Goal: Information Seeking & Learning: Learn about a topic

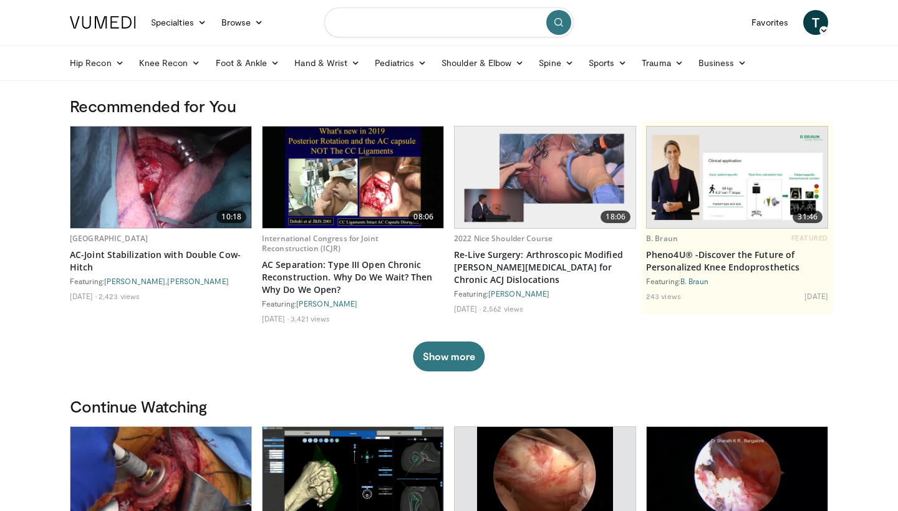
click at [372, 20] on input "Search topics, interventions" at bounding box center [448, 22] width 249 height 30
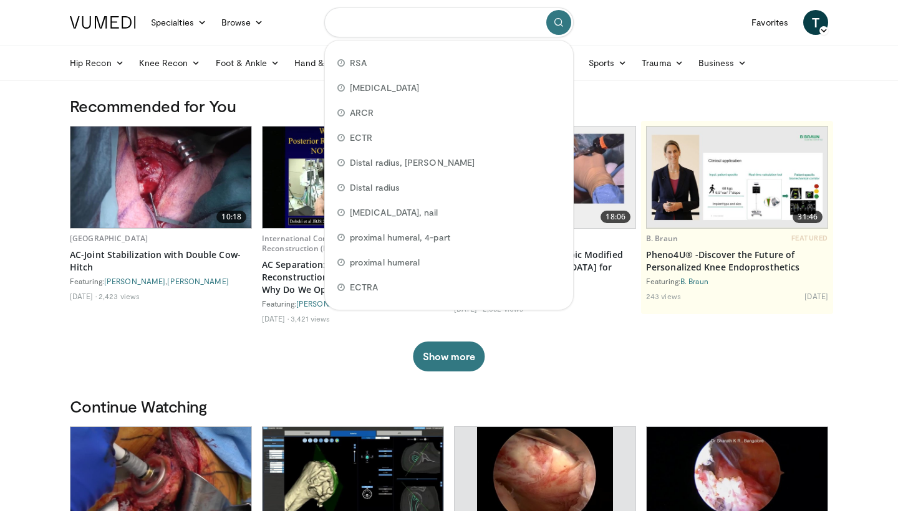
click at [439, 16] on input "Search topics, interventions" at bounding box center [448, 22] width 249 height 30
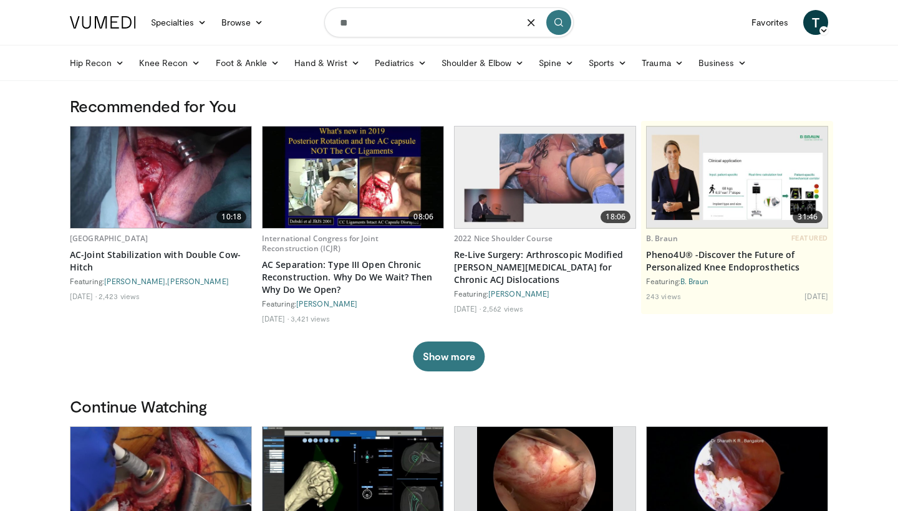
type input "*"
type input "**********"
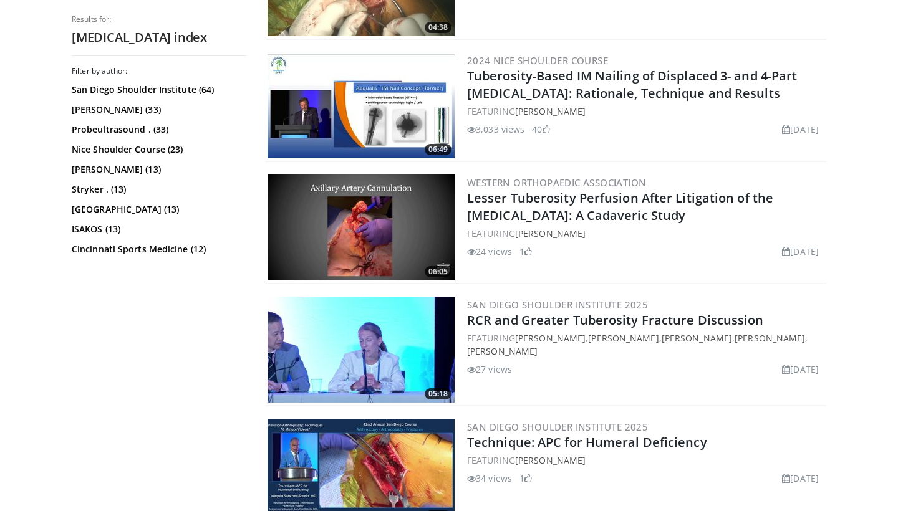
scroll to position [823, 0]
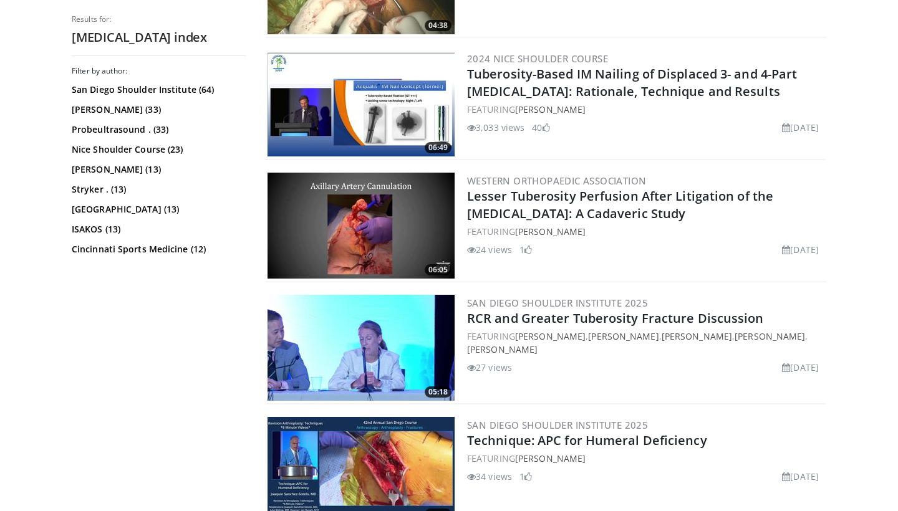
click at [400, 126] on img at bounding box center [360, 103] width 187 height 106
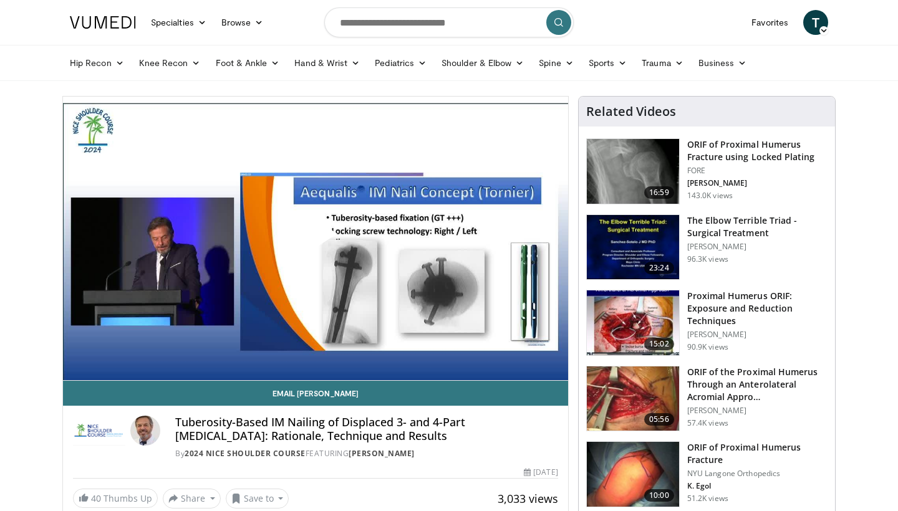
click at [315, 239] on span "Video Player" at bounding box center [315, 239] width 0 height 0
click at [445, 208] on div "10 seconds Tap to unmute" at bounding box center [315, 239] width 505 height 284
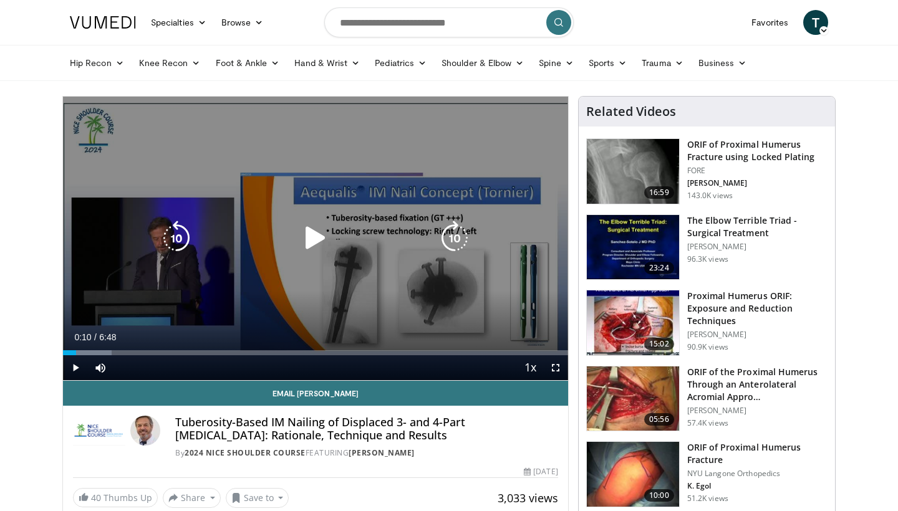
click at [307, 234] on icon "Video Player" at bounding box center [315, 238] width 35 height 35
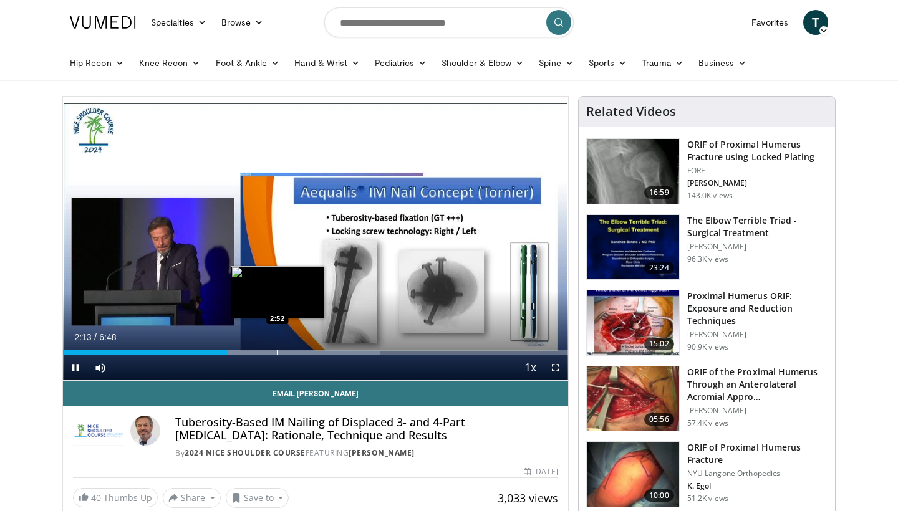
click at [278, 353] on div "Progress Bar" at bounding box center [277, 352] width 1 height 5
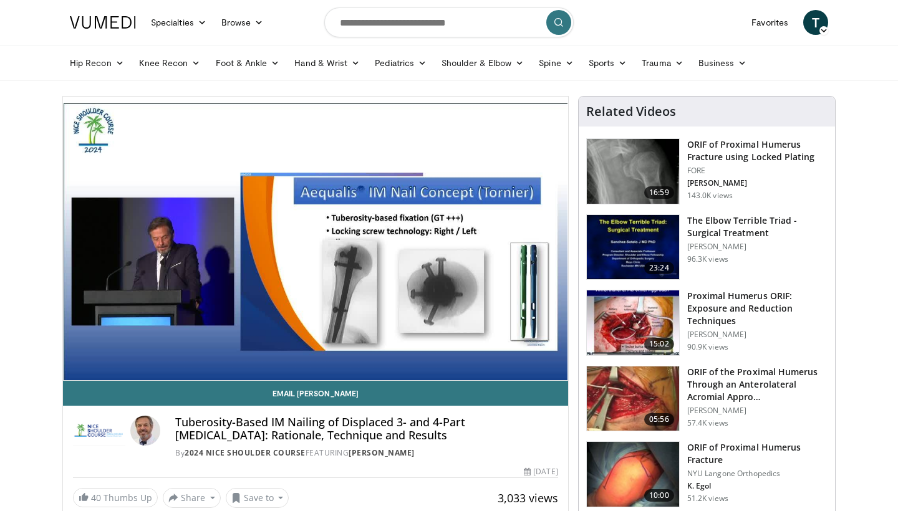
click at [637, 249] on img at bounding box center [633, 247] width 92 height 65
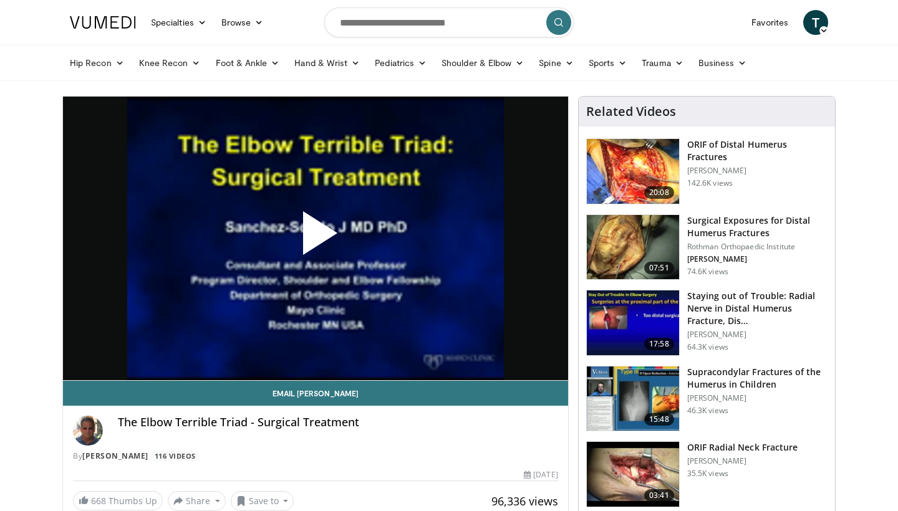
click at [315, 238] on span "Video Player" at bounding box center [315, 238] width 0 height 0
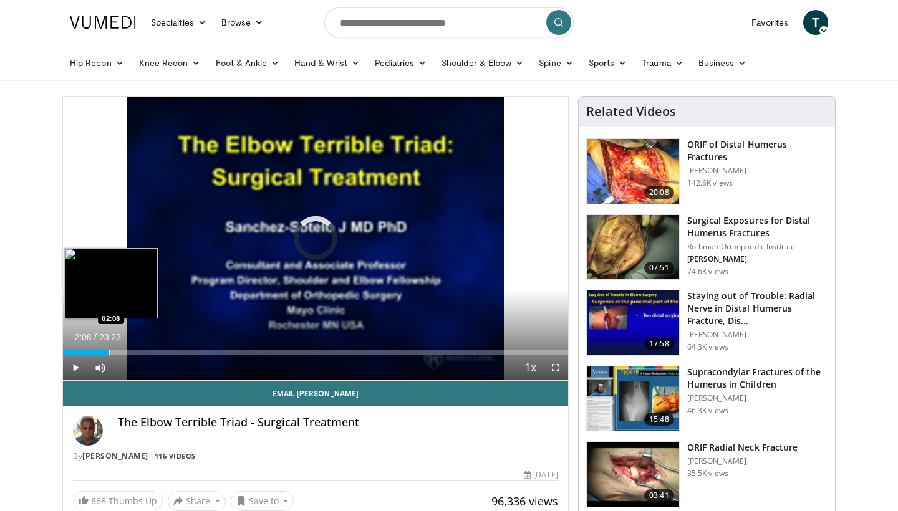
click at [109, 349] on div "Loaded : 0.93% 00:03 02:08" at bounding box center [315, 349] width 505 height 12
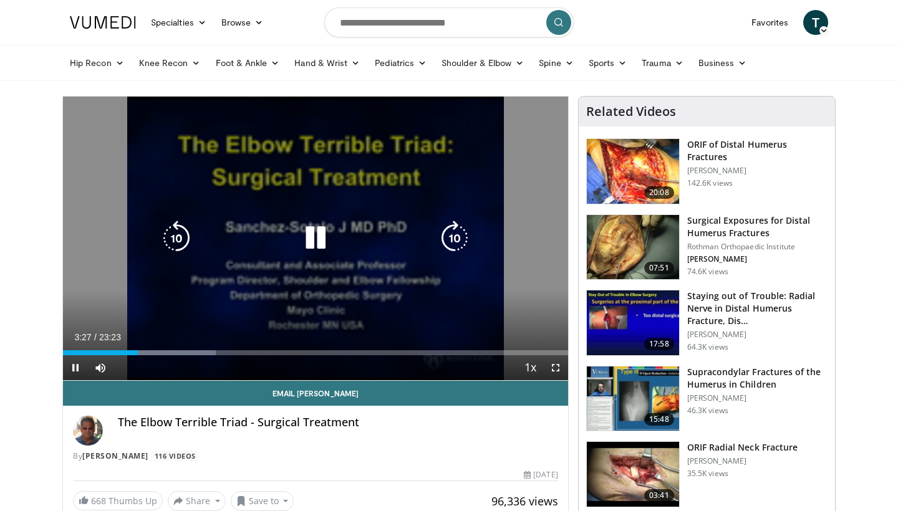
click at [155, 277] on div "10 seconds Tap to unmute" at bounding box center [315, 239] width 505 height 284
